Goal: Task Accomplishment & Management: Complete application form

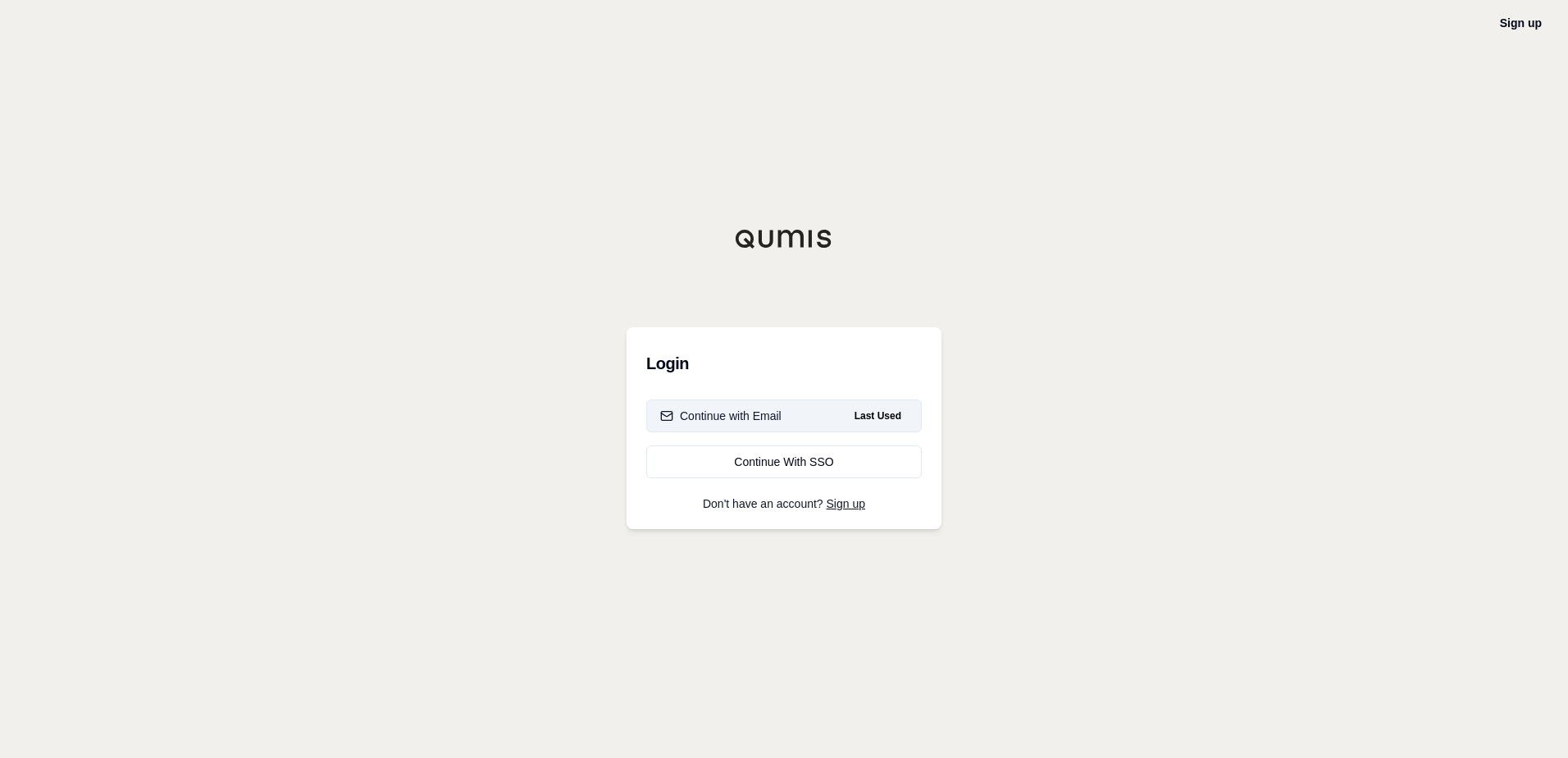
click at [818, 412] on button "Continue with Email Last Used" at bounding box center [784, 415] width 275 height 32
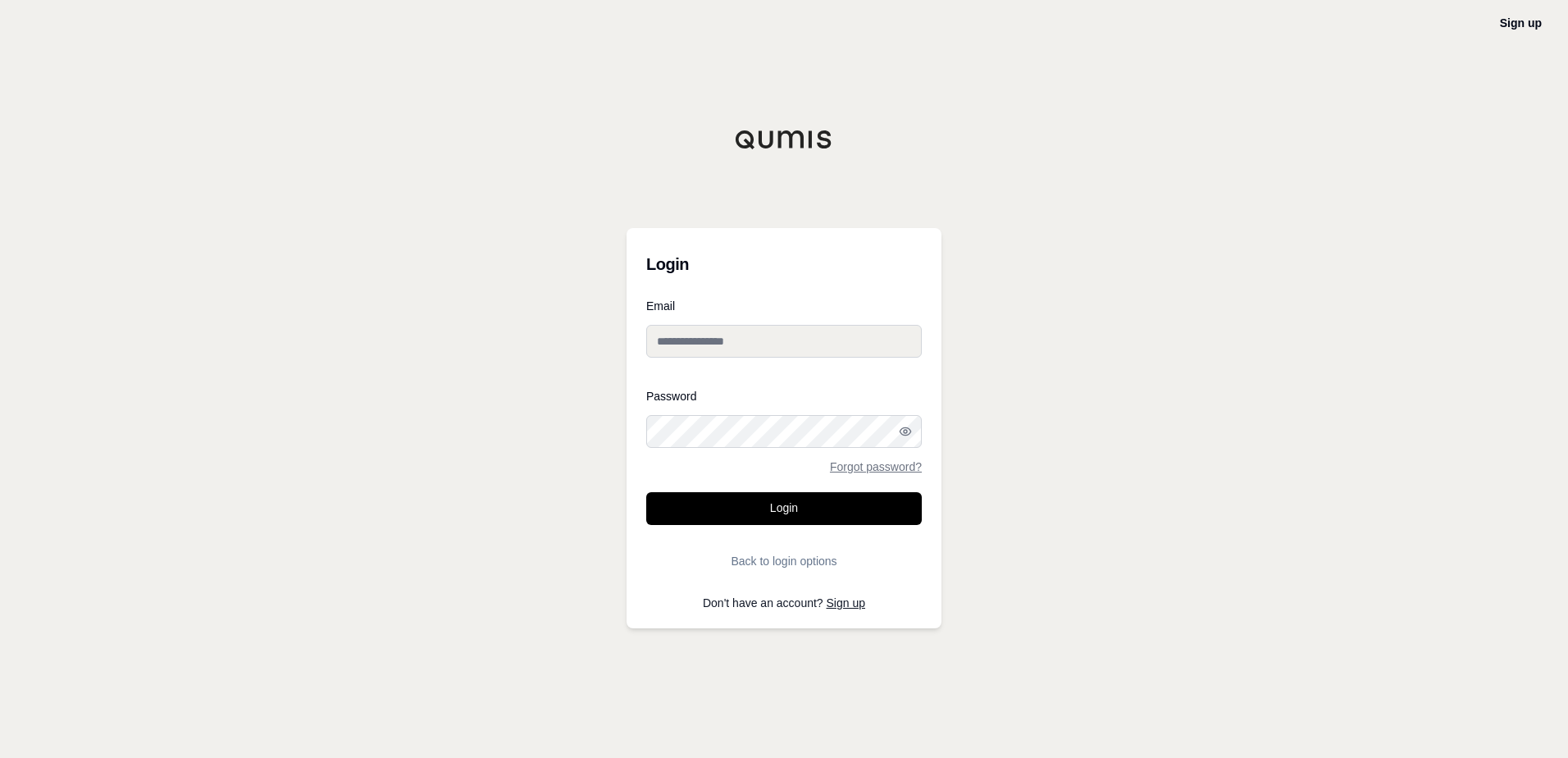
click at [647, 448] on div at bounding box center [647, 448] width 0 height 0
type input "**********"
click at [796, 507] on button "Login" at bounding box center [784, 508] width 275 height 32
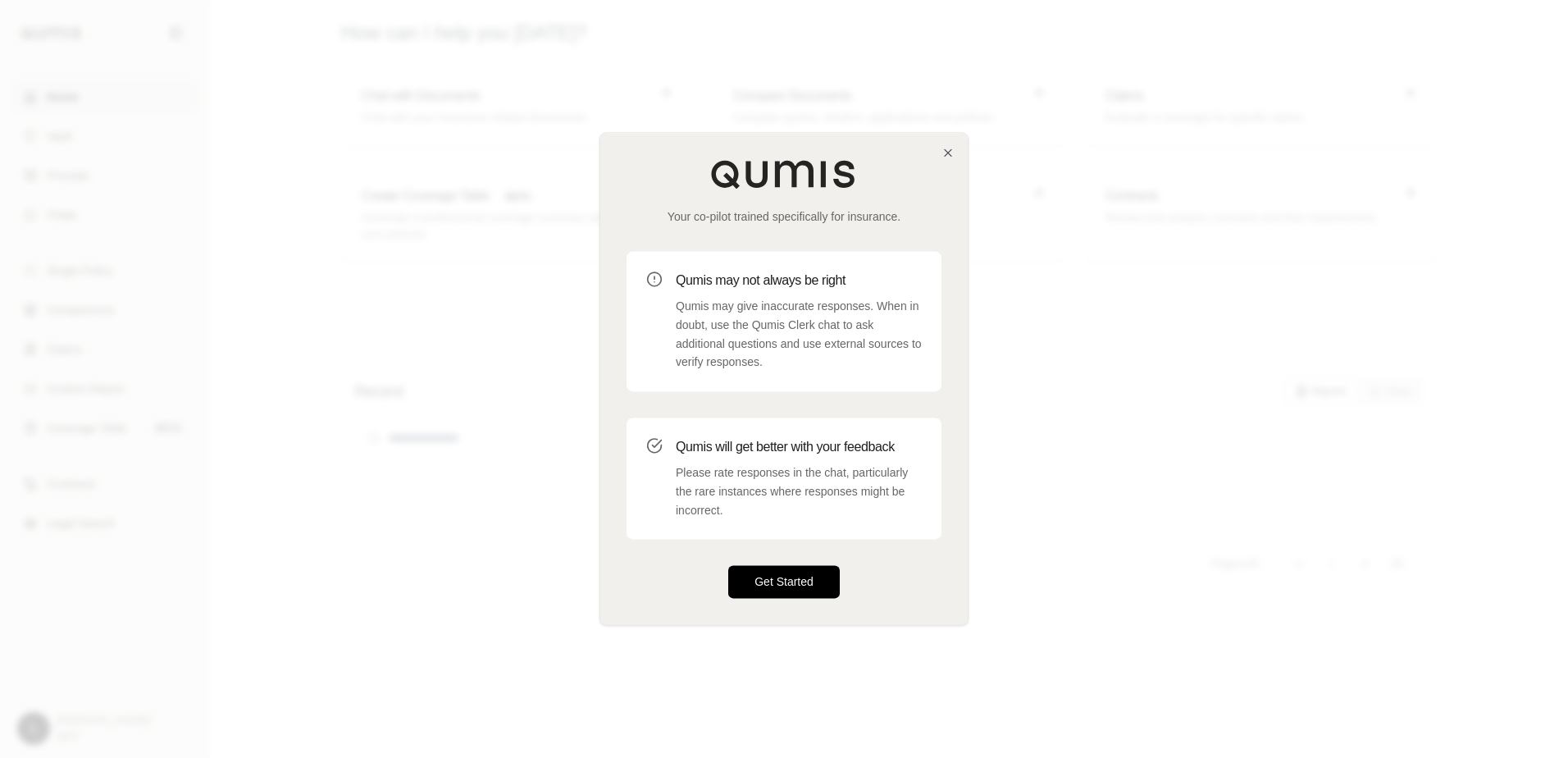
click at [770, 577] on button "Get Started" at bounding box center [784, 582] width 111 height 32
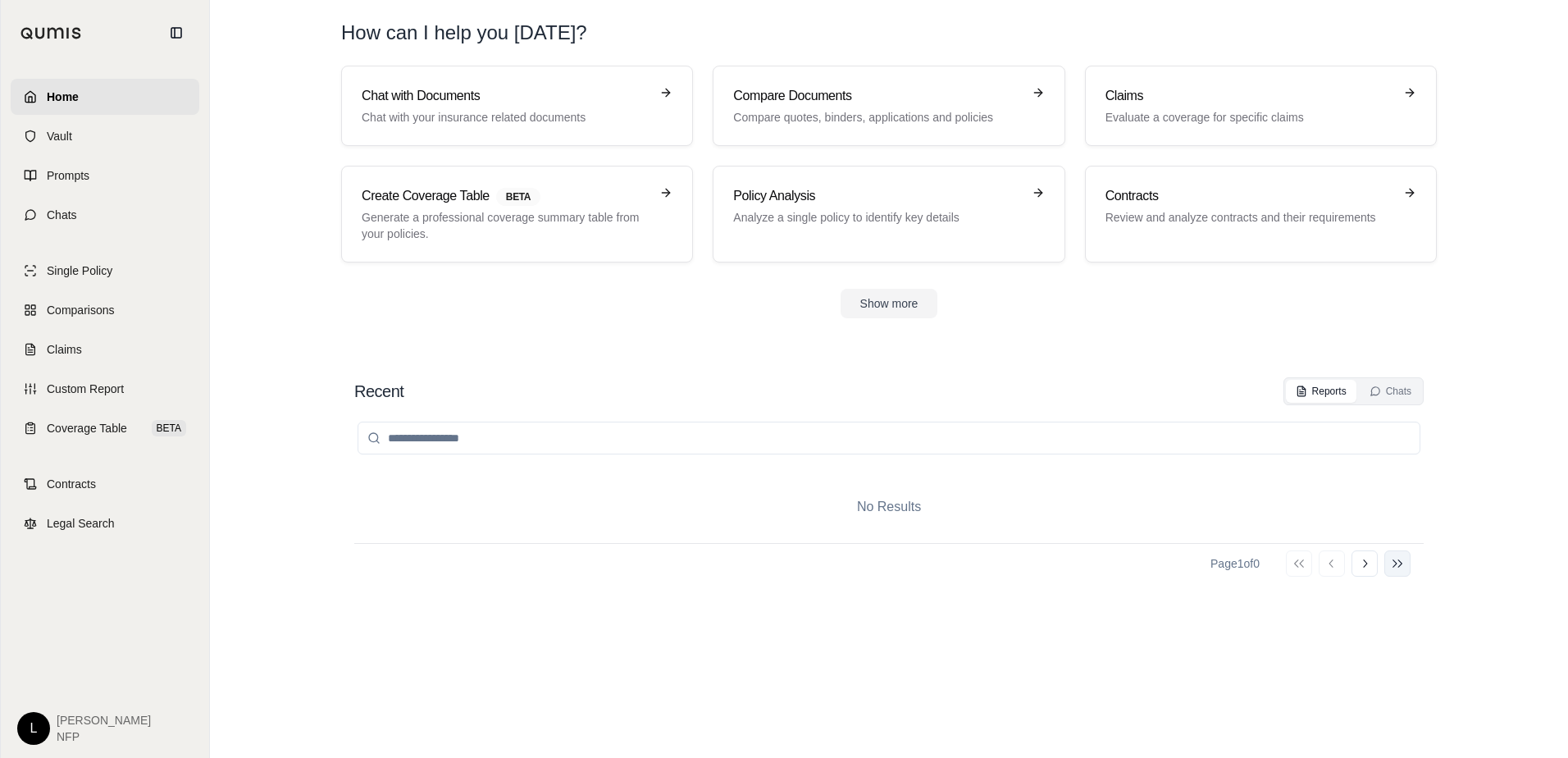
click at [1398, 561] on icon at bounding box center [1397, 563] width 13 height 13
click at [1360, 565] on div "Go to first page Go to previous page Go to next page Go to last page" at bounding box center [1348, 563] width 125 height 27
click at [1305, 558] on icon at bounding box center [1299, 563] width 13 height 13
